Goal: Navigation & Orientation: Find specific page/section

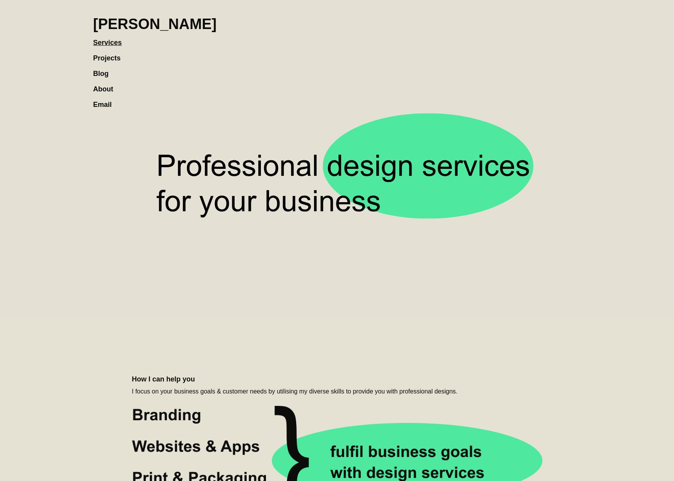
click at [94, 53] on link "Projects" at bounding box center [110, 53] width 35 height 15
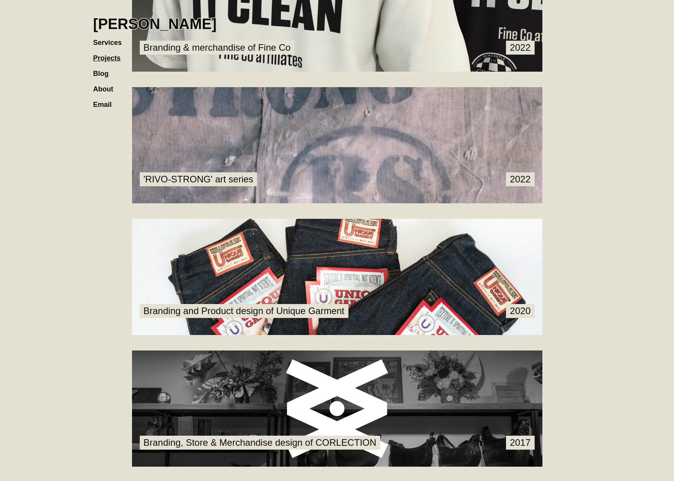
scroll to position [775, 0]
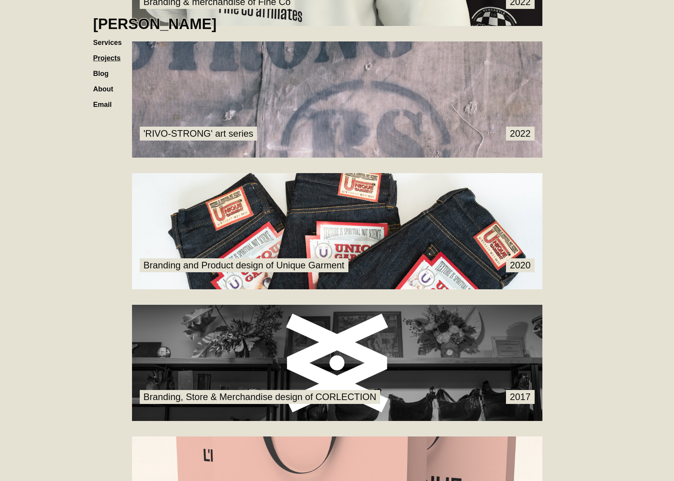
click at [118, 19] on h1 "[PERSON_NAME]" at bounding box center [155, 23] width 124 height 17
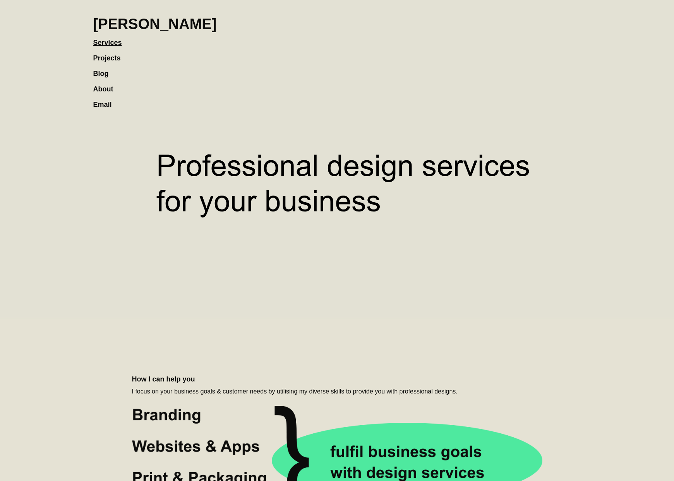
click at [98, 58] on link "Projects" at bounding box center [110, 53] width 35 height 15
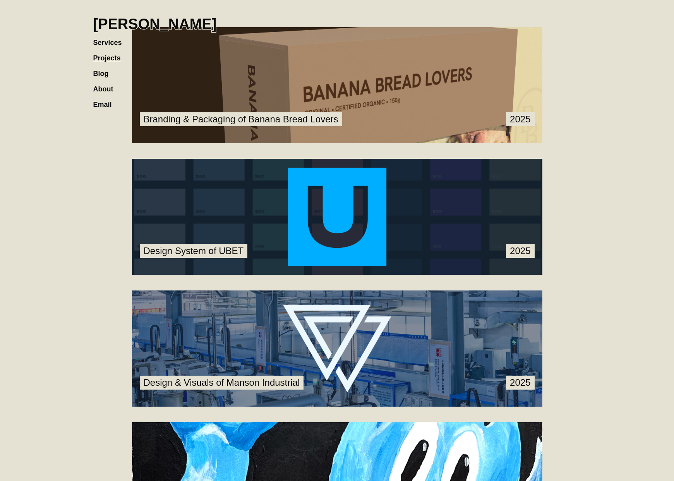
click at [183, 102] on link at bounding box center [337, 85] width 410 height 116
click at [270, 109] on link at bounding box center [337, 85] width 410 height 116
click at [271, 177] on link at bounding box center [337, 217] width 410 height 116
click at [205, 31] on h1 "[PERSON_NAME]" at bounding box center [155, 23] width 124 height 17
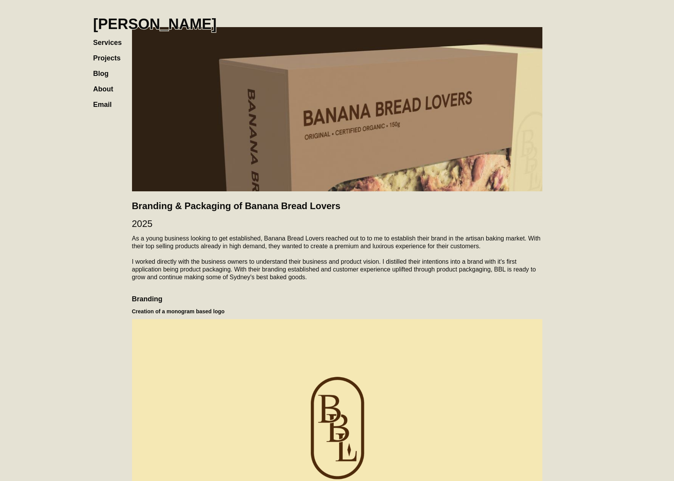
drag, startPoint x: 110, startPoint y: 220, endPoint x: 105, endPoint y: 218, distance: 5.0
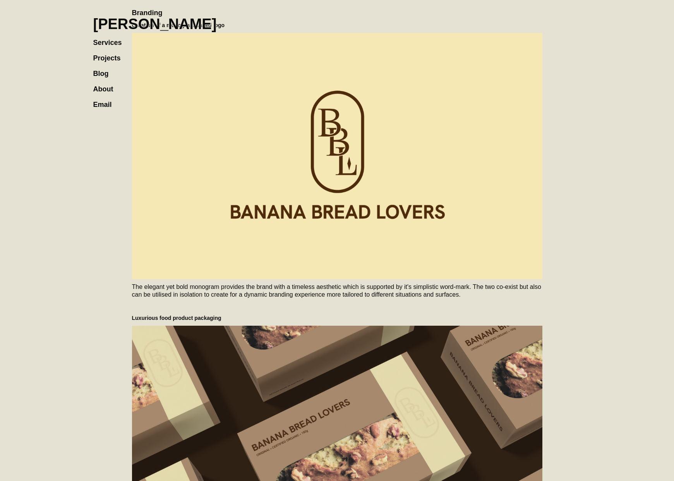
scroll to position [353, 0]
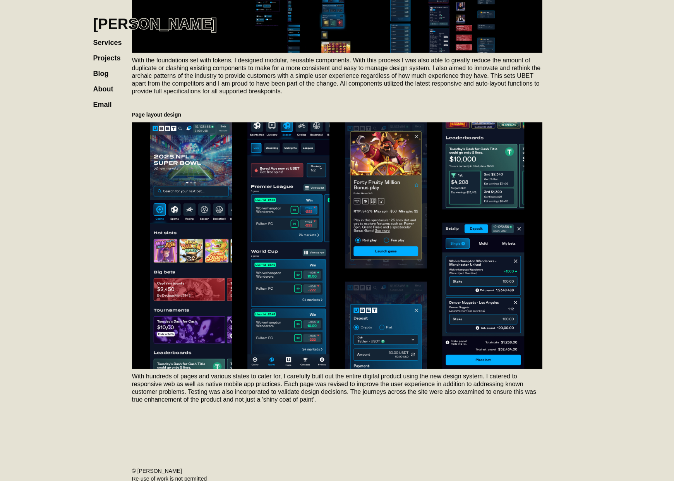
scroll to position [1109, 0]
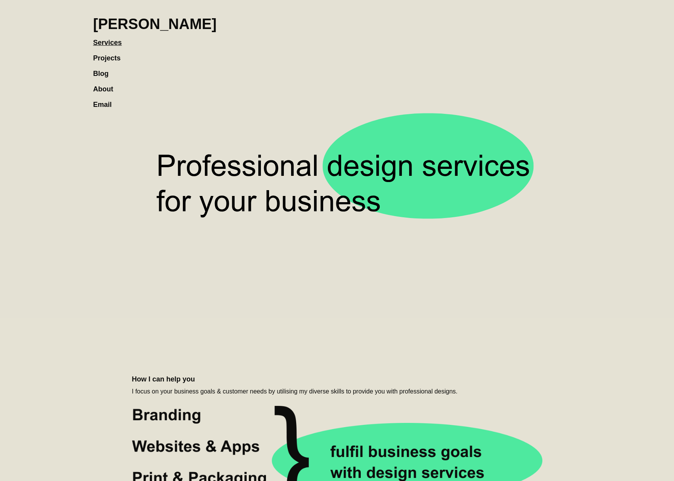
click at [105, 56] on link "Projects" at bounding box center [110, 53] width 35 height 15
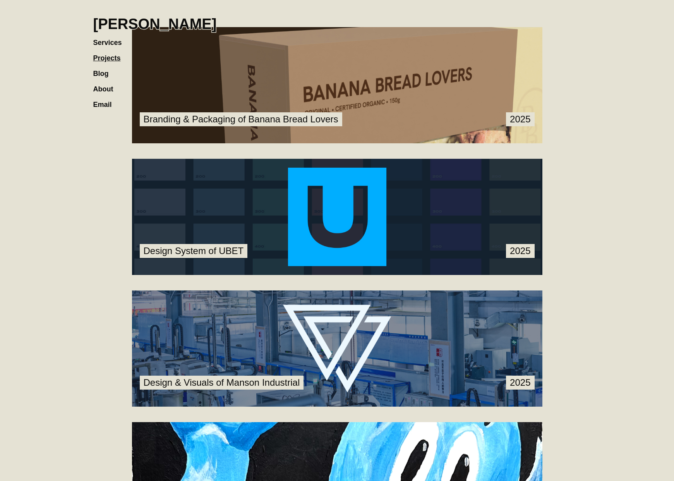
click at [110, 44] on link "Services" at bounding box center [111, 38] width 36 height 15
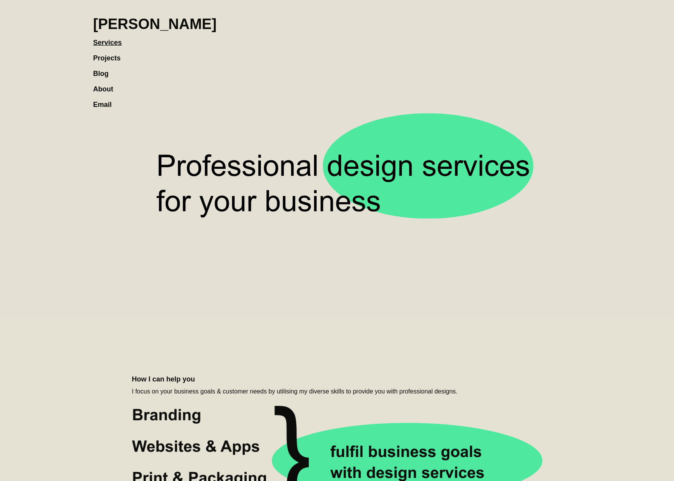
click at [106, 71] on link "Blog" at bounding box center [104, 69] width 23 height 15
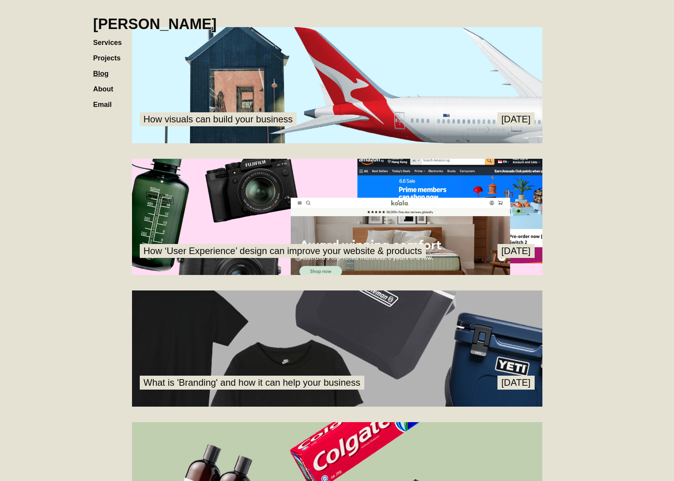
click at [106, 89] on link "About" at bounding box center [107, 84] width 28 height 15
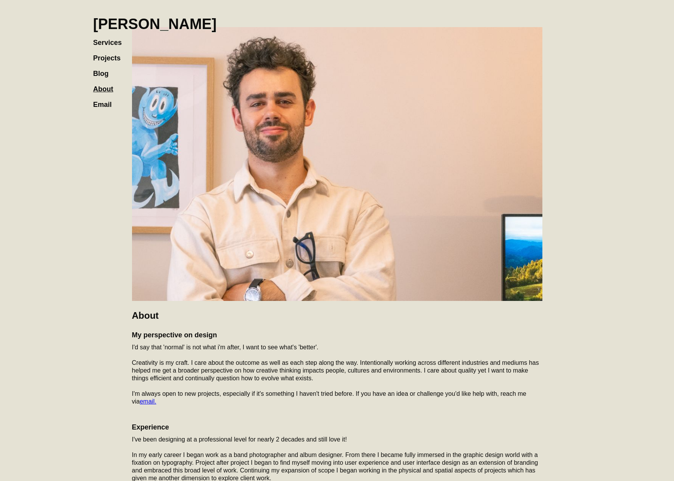
click at [128, 10] on link "[PERSON_NAME]" at bounding box center [155, 20] width 124 height 25
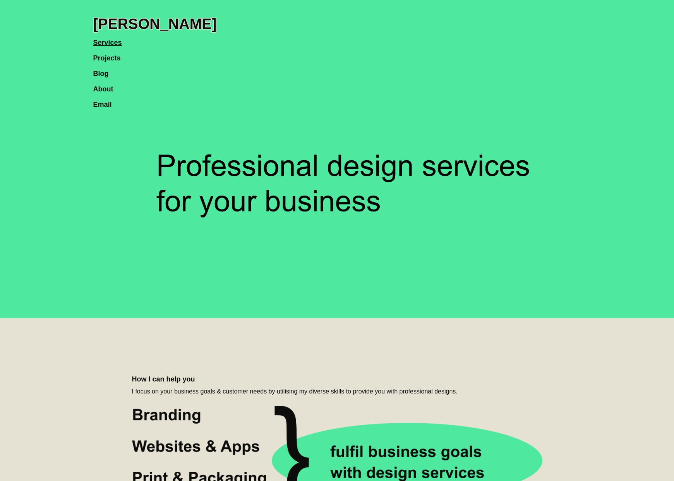
click at [115, 54] on link "Projects" at bounding box center [110, 53] width 35 height 15
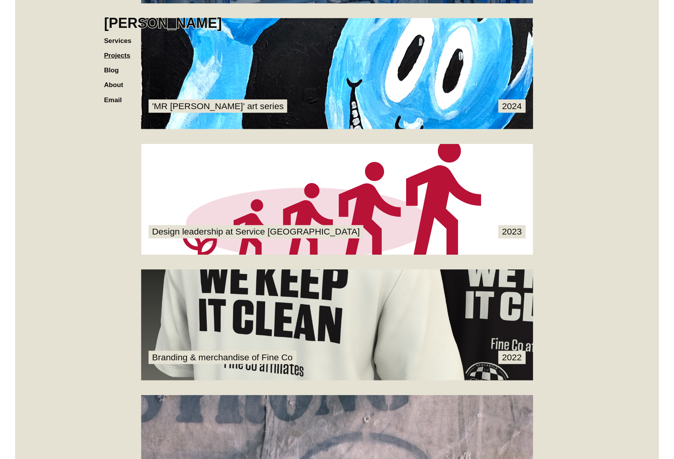
scroll to position [721, 0]
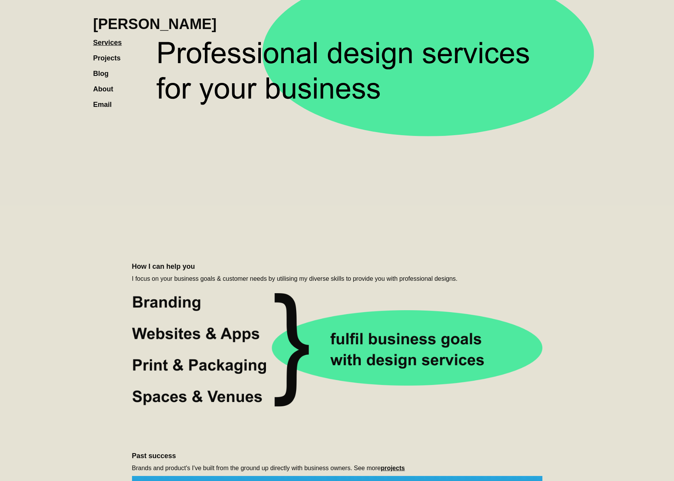
scroll to position [12, 0]
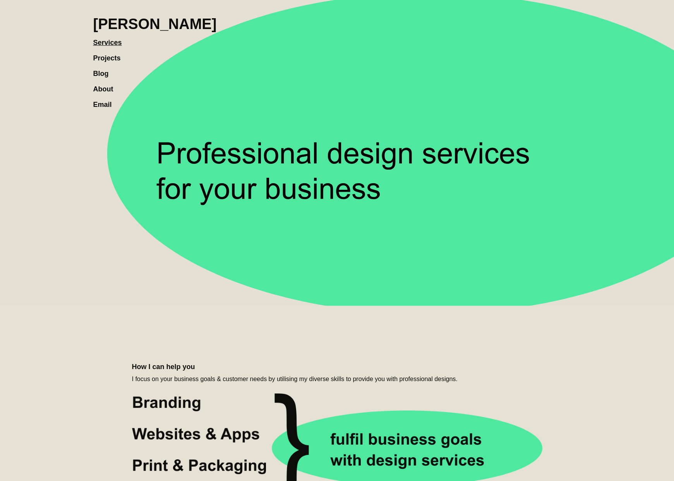
click at [114, 60] on link "Projects" at bounding box center [110, 53] width 35 height 15
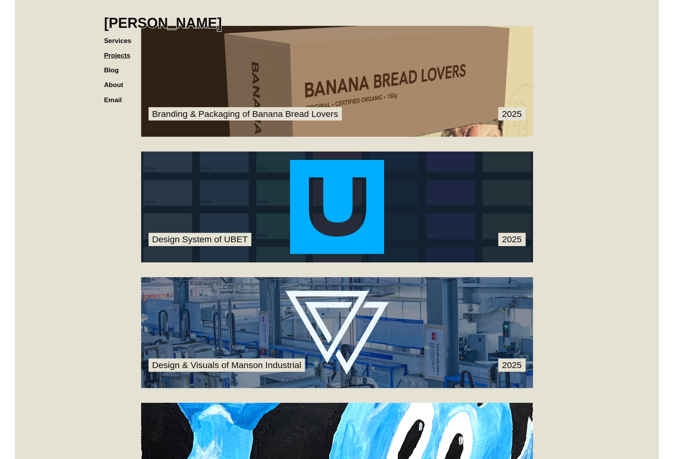
scroll to position [84, 0]
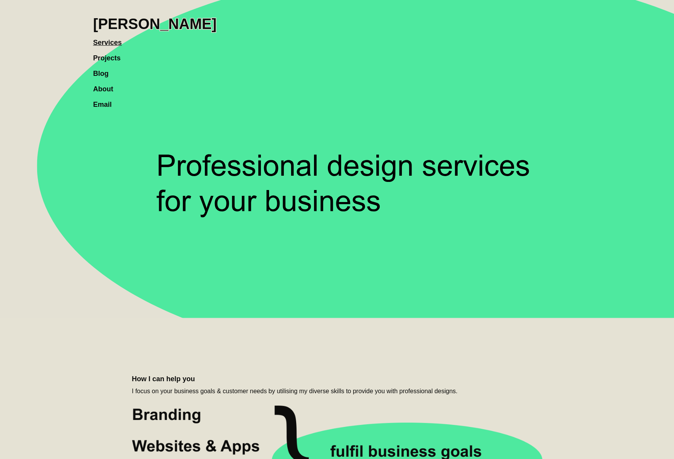
click at [101, 88] on link "About" at bounding box center [107, 84] width 28 height 15
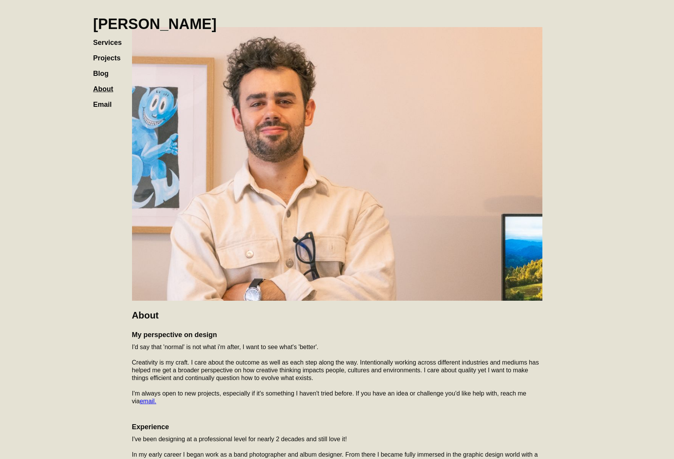
scroll to position [179, 0]
